Goal: Task Accomplishment & Management: Manage account settings

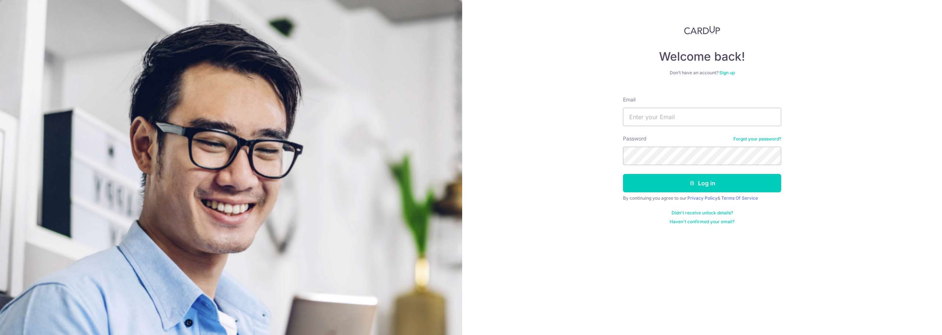
click at [630, 118] on input "Email" at bounding box center [702, 117] width 158 height 18
type input "[EMAIL_ADDRESS][DOMAIN_NAME]"
click at [623, 174] on button "Log in" at bounding box center [702, 183] width 158 height 18
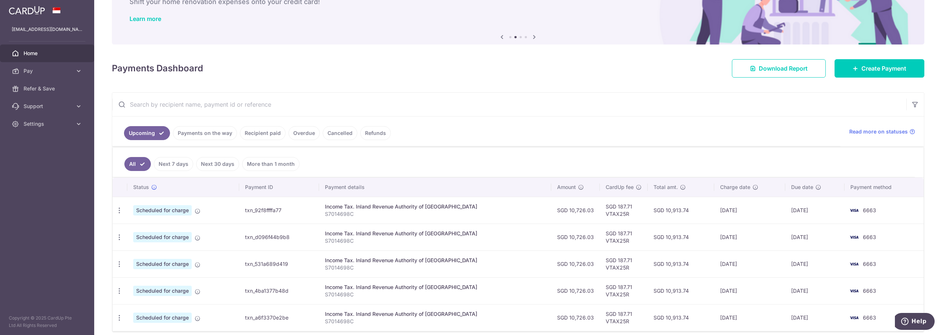
scroll to position [82, 0]
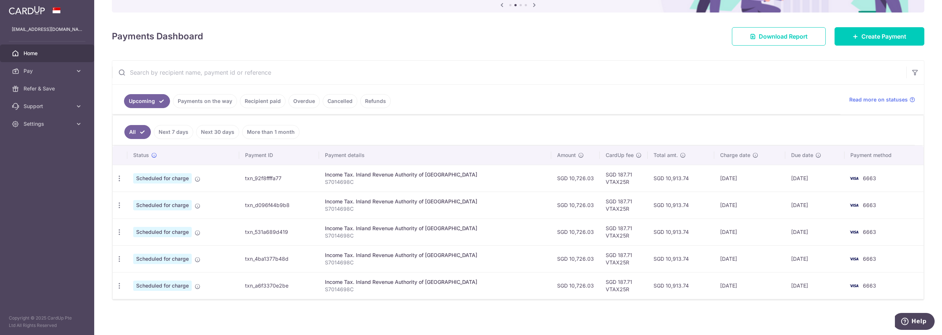
click at [378, 177] on div "Income Tax. Inland Revenue Authority of [GEOGRAPHIC_DATA]" at bounding box center [435, 174] width 220 height 7
click at [155, 177] on span "Scheduled for charge" at bounding box center [162, 178] width 58 height 10
click at [121, 178] on icon "button" at bounding box center [119, 179] width 8 height 8
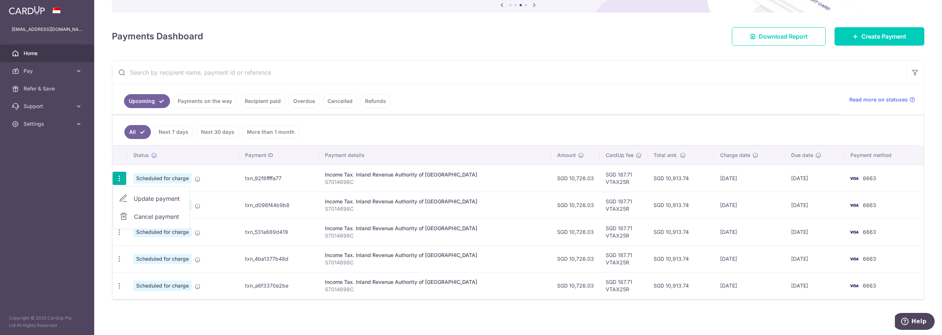
click at [139, 201] on span "Update payment" at bounding box center [159, 198] width 50 height 9
click at [120, 178] on icon "button" at bounding box center [119, 179] width 8 height 8
click at [136, 195] on span "Update payment" at bounding box center [159, 198] width 50 height 9
click at [118, 182] on icon "button" at bounding box center [119, 179] width 8 height 8
click at [141, 200] on span "Update payment" at bounding box center [159, 198] width 50 height 9
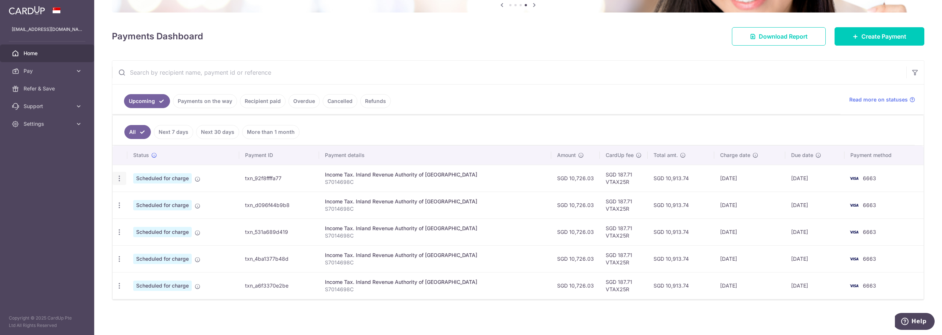
click at [120, 178] on icon "button" at bounding box center [119, 179] width 8 height 8
click at [125, 198] on icon at bounding box center [123, 198] width 9 height 9
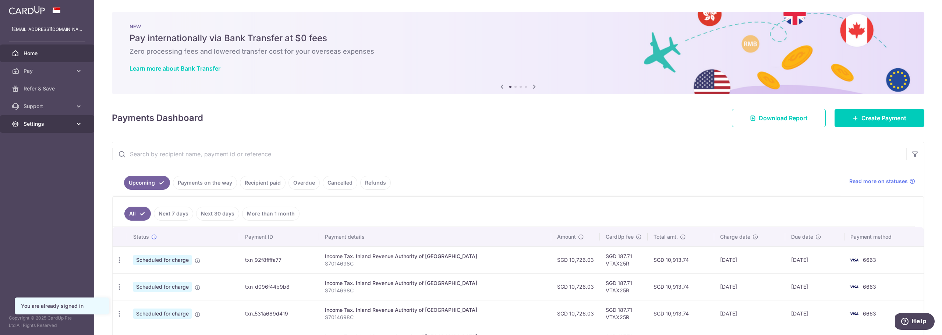
click at [74, 122] on link "Settings" at bounding box center [47, 124] width 94 height 18
click at [39, 161] on span "Logout" at bounding box center [48, 159] width 49 height 7
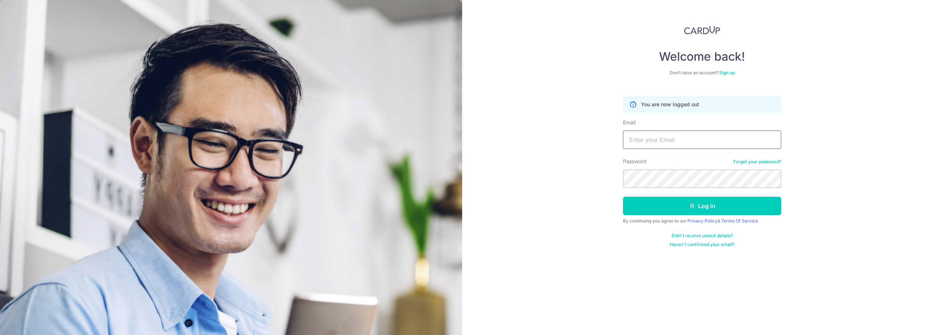
click at [660, 143] on input "Email" at bounding box center [702, 140] width 158 height 18
type input "magdeline.loke@gmail.com"
click at [623, 197] on button "Log in" at bounding box center [702, 206] width 158 height 18
